Goal: Information Seeking & Learning: Learn about a topic

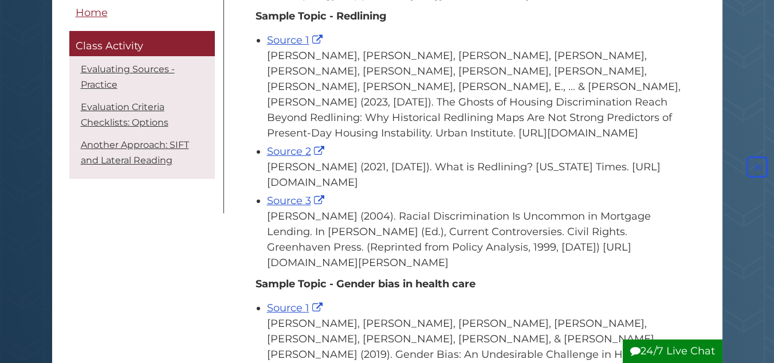
scroll to position [508, 0]
click at [280, 46] on link "Source 1" at bounding box center [296, 39] width 58 height 13
click at [288, 157] on link "Source 2" at bounding box center [297, 150] width 60 height 13
click at [288, 206] on link "Source 3" at bounding box center [297, 200] width 60 height 13
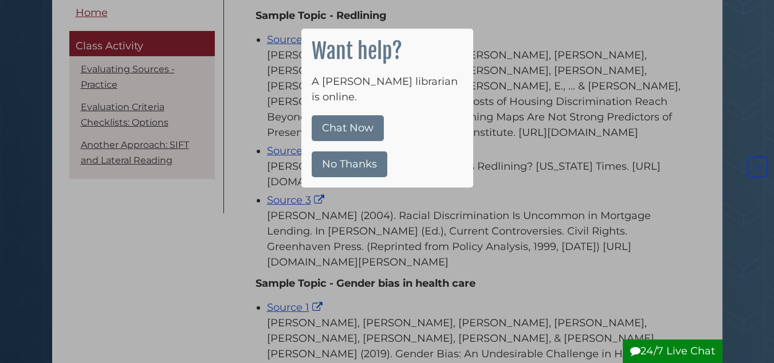
click at [339, 156] on button "No Thanks" at bounding box center [350, 164] width 76 height 26
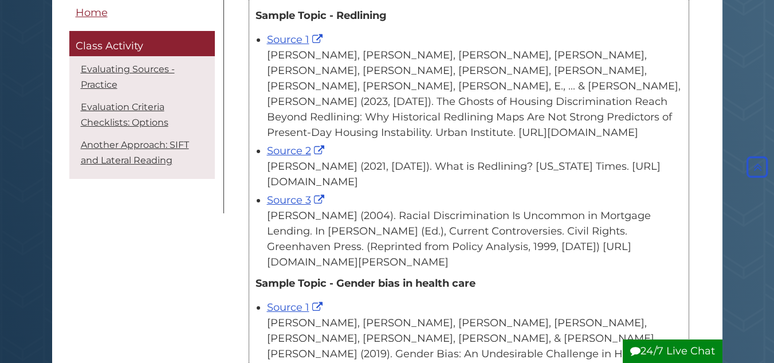
click at [356, 234] on div "[PERSON_NAME] (2004). Racial Discrimination Is Uncommon in Mortgage Lending. In…" at bounding box center [474, 239] width 415 height 62
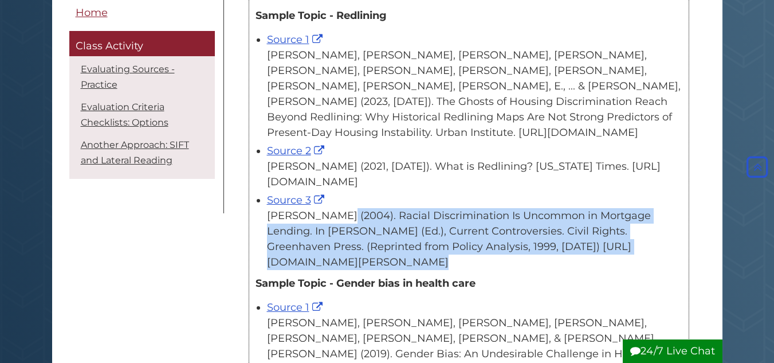
click at [356, 234] on div "[PERSON_NAME] (2004). Racial Discrimination Is Uncommon in Mortgage Lending. In…" at bounding box center [474, 239] width 415 height 62
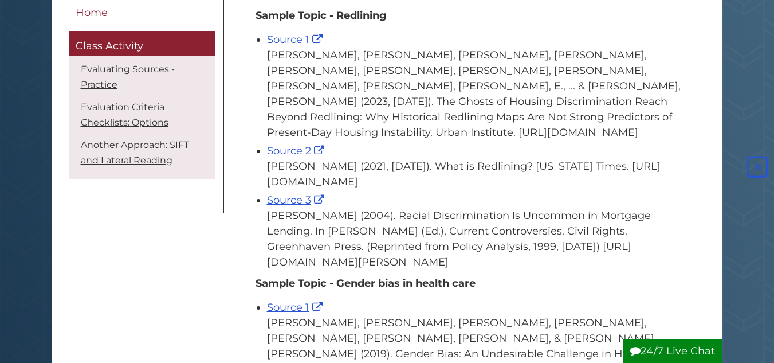
click at [368, 188] on div "[PERSON_NAME] (2021, [DATE]). What is Redlining? [US_STATE] Times. [URL][DOMAIN…" at bounding box center [474, 174] width 415 height 31
click at [547, 135] on div "[PERSON_NAME], [PERSON_NAME], [PERSON_NAME], [PERSON_NAME], [PERSON_NAME], [PER…" at bounding box center [474, 94] width 415 height 93
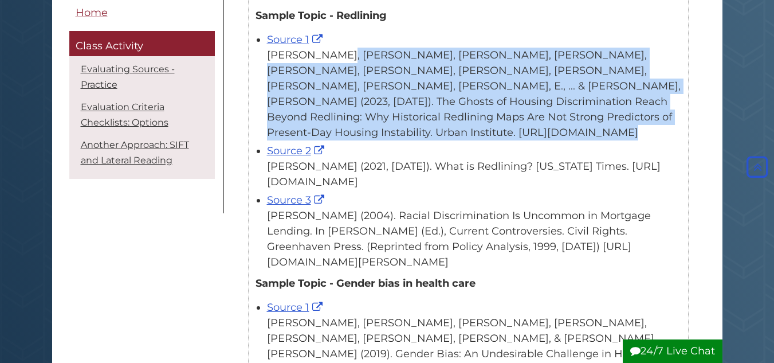
click at [547, 135] on div "[PERSON_NAME], [PERSON_NAME], [PERSON_NAME], [PERSON_NAME], [PERSON_NAME], [PER…" at bounding box center [474, 94] width 415 height 93
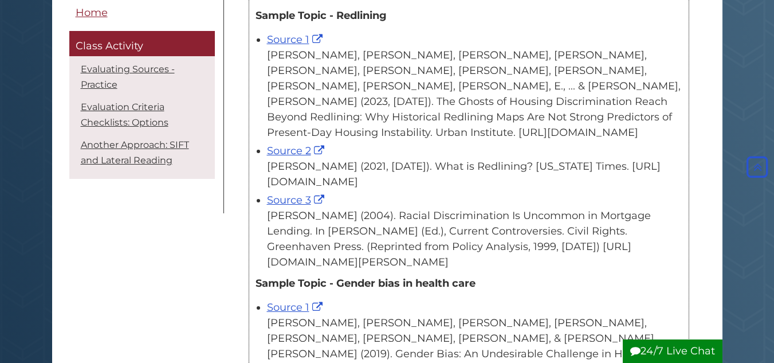
click at [526, 113] on div "[PERSON_NAME], [PERSON_NAME], [PERSON_NAME], [PERSON_NAME], [PERSON_NAME], [PER…" at bounding box center [474, 94] width 415 height 93
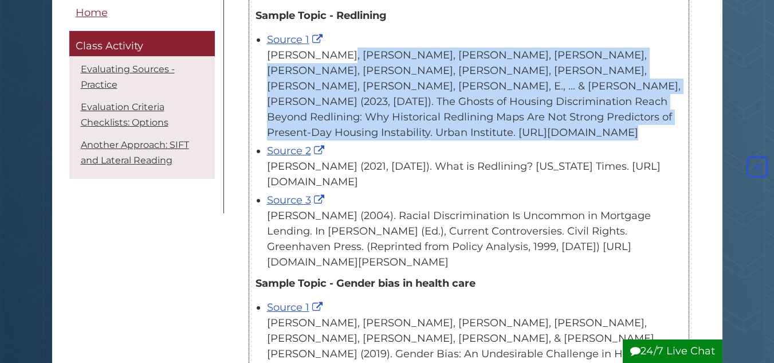
click at [526, 113] on div "[PERSON_NAME], [PERSON_NAME], [PERSON_NAME], [PERSON_NAME], [PERSON_NAME], [PER…" at bounding box center [474, 94] width 415 height 93
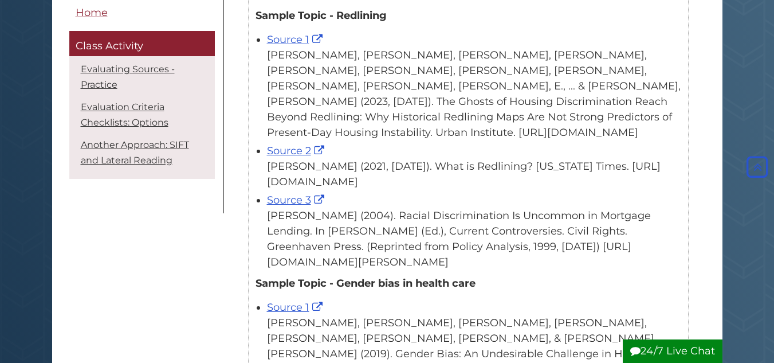
click at [319, 180] on div "[PERSON_NAME] (2021, [DATE]). What is Redlining? [US_STATE] Times. [URL][DOMAIN…" at bounding box center [474, 174] width 415 height 31
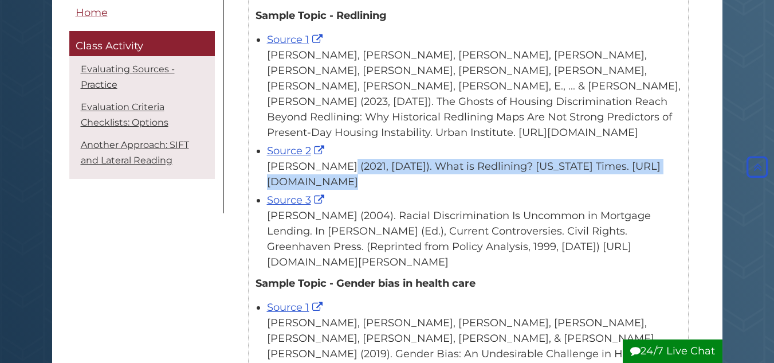
click at [319, 180] on div "[PERSON_NAME] (2021, [DATE]). What is Redlining? [US_STATE] Times. [URL][DOMAIN…" at bounding box center [474, 174] width 415 height 31
click at [323, 190] on div "[PERSON_NAME] (2021, [DATE]). What is Redlining? [US_STATE] Times. [URL][DOMAIN…" at bounding box center [474, 174] width 415 height 31
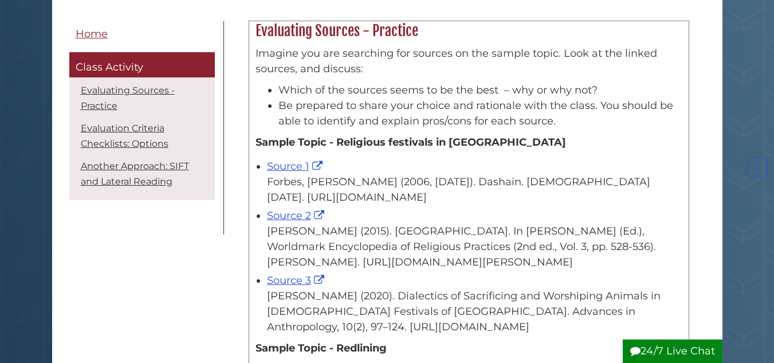
scroll to position [176, 0]
